Goal: Information Seeking & Learning: Learn about a topic

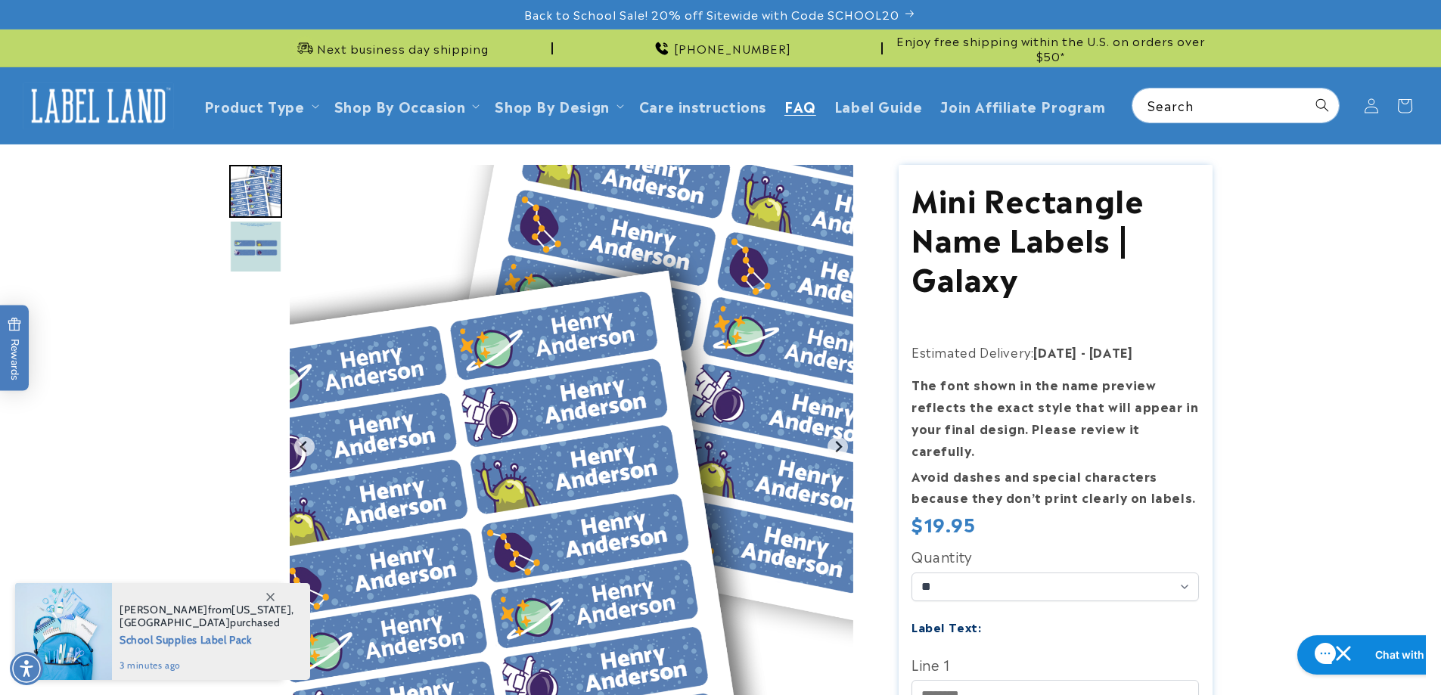
click at [789, 107] on span "FAQ" at bounding box center [801, 105] width 32 height 17
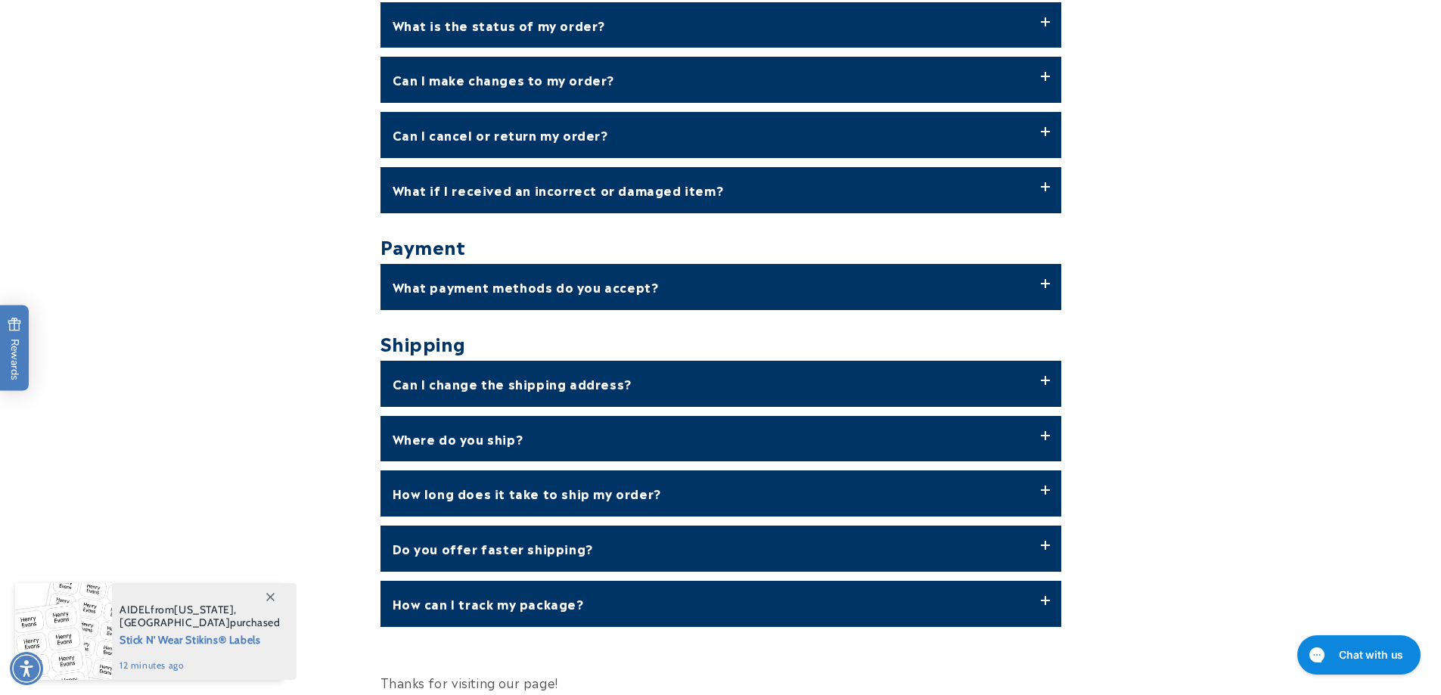
scroll to position [454, 0]
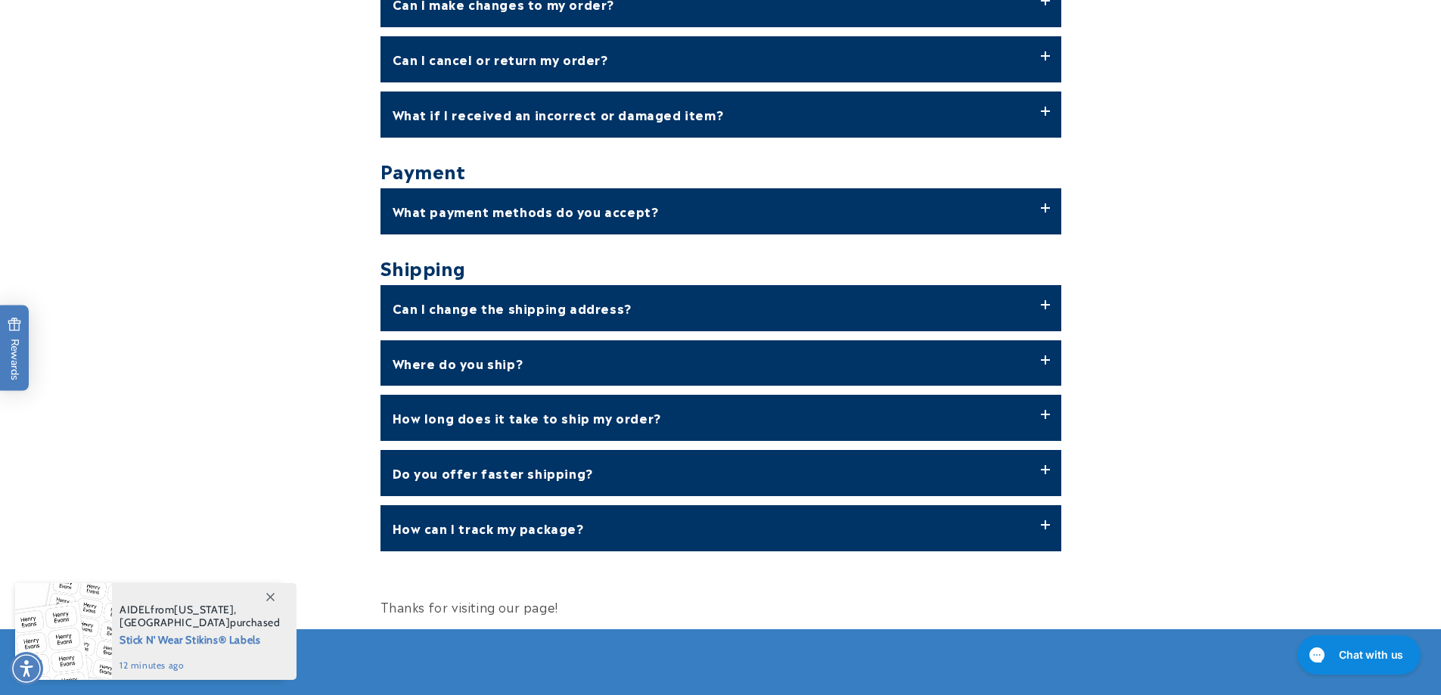
click at [582, 419] on label "How long does it take to ship my order?" at bounding box center [721, 418] width 681 height 46
